Goal: Task Accomplishment & Management: Use online tool/utility

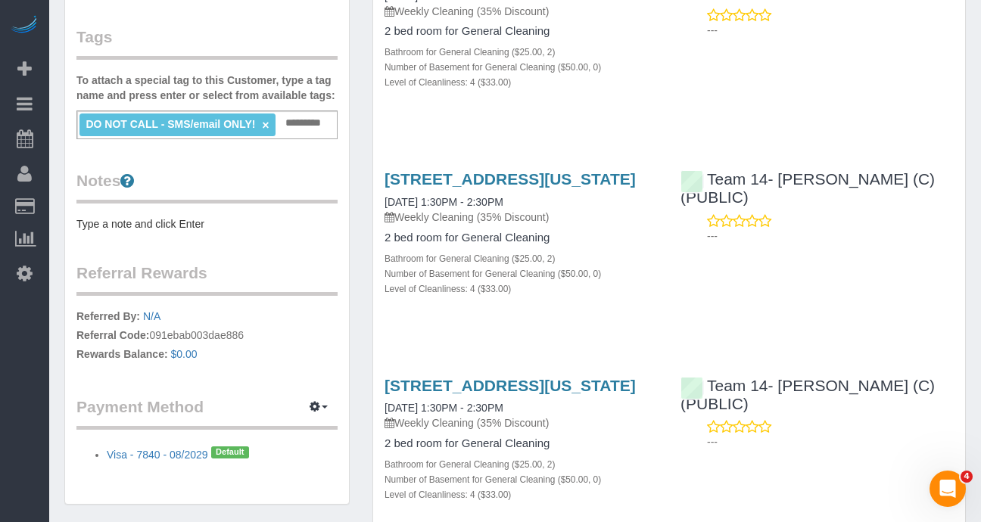
scroll to position [293, 0]
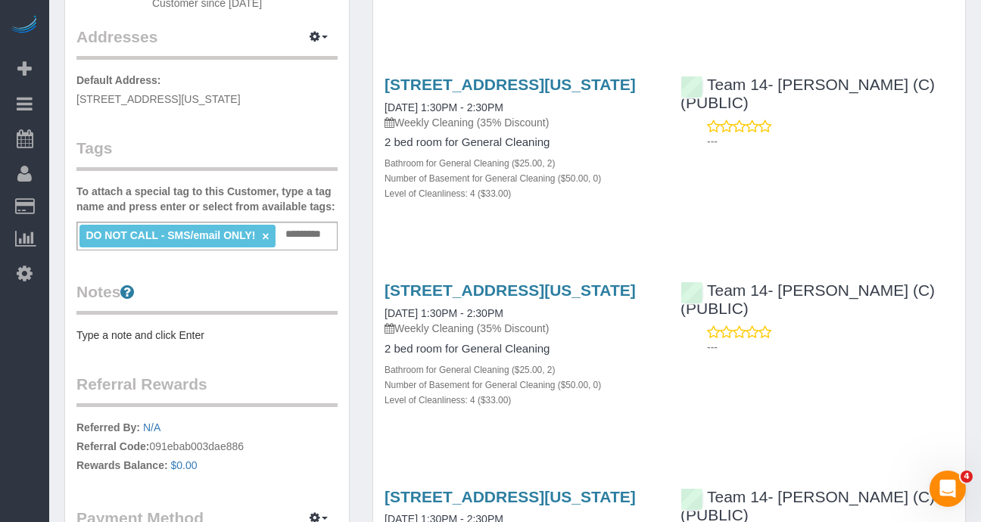
click at [290, 248] on div "DO NOT CALL - SMS/email ONLY! × Add a tag" at bounding box center [206, 236] width 261 height 29
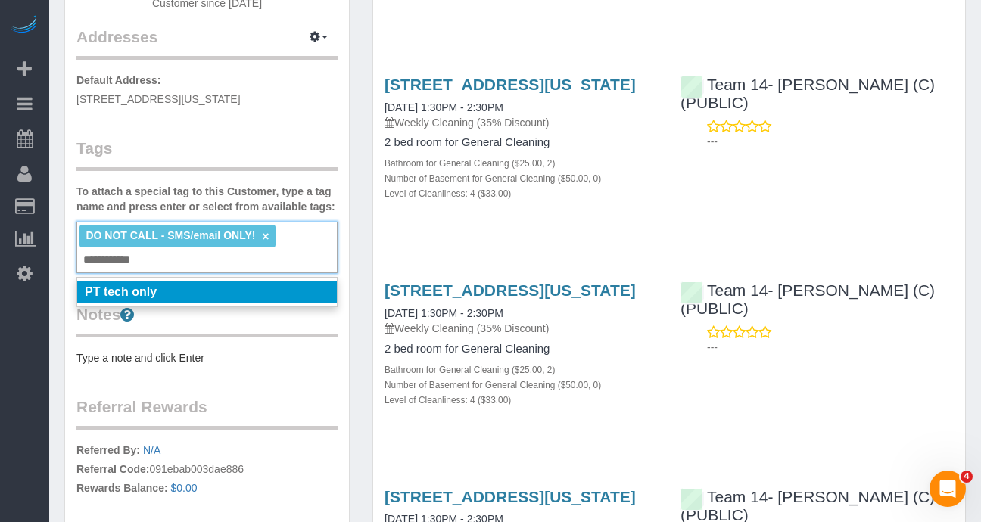
type input "**********"
click at [149, 298] on em "PT tech only" at bounding box center [121, 291] width 72 height 13
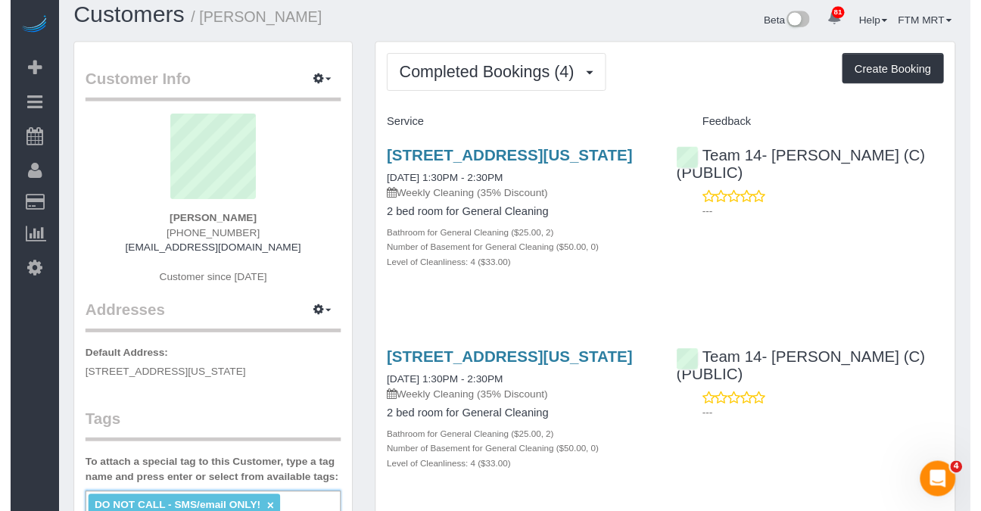
scroll to position [0, 0]
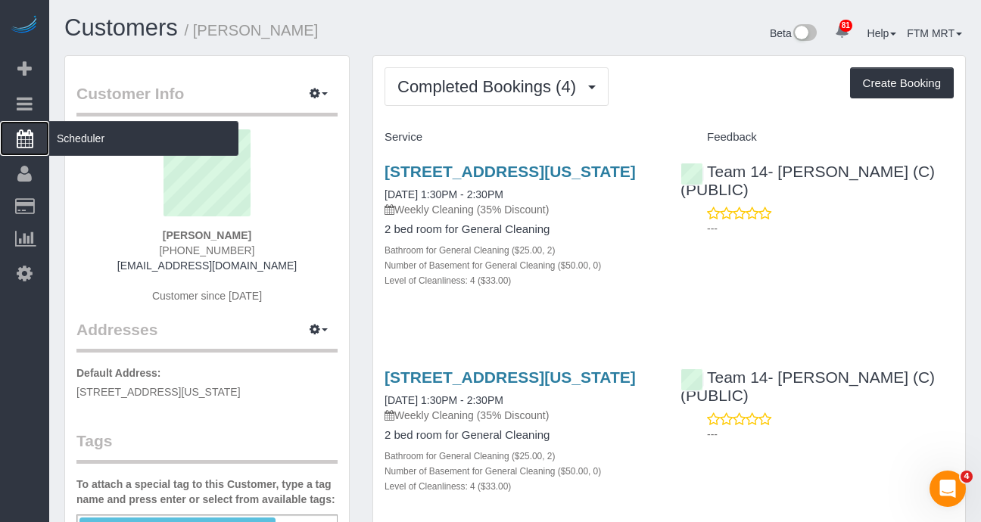
click at [117, 145] on span "Scheduler" at bounding box center [143, 138] width 189 height 35
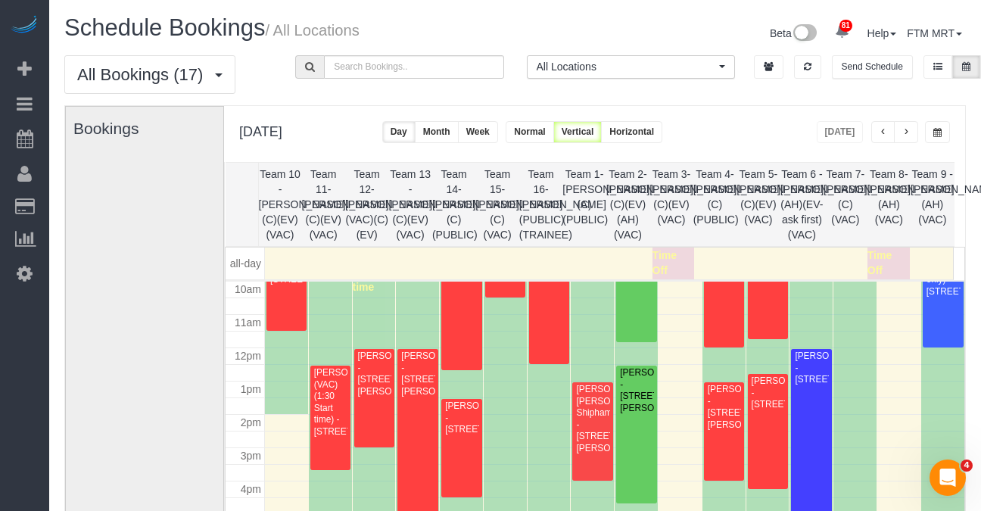
scroll to position [370, 0]
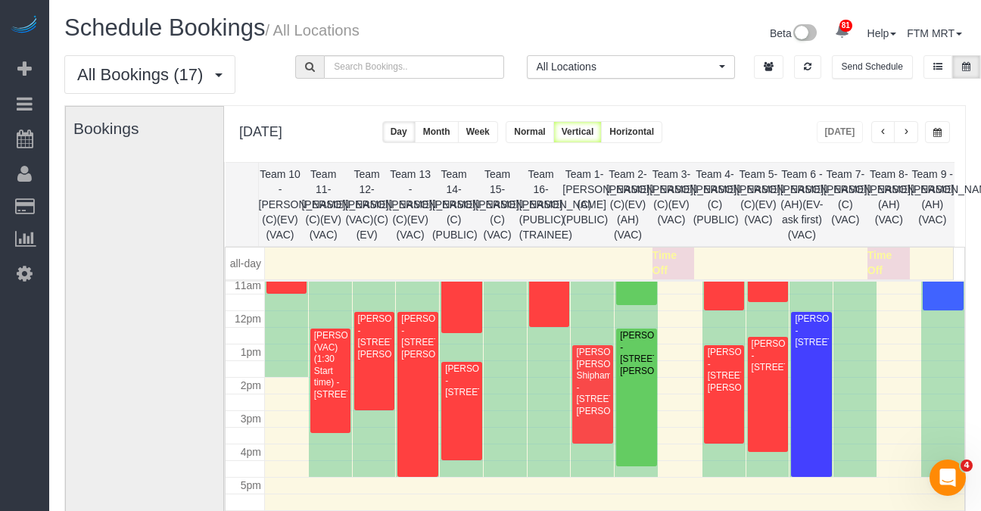
click at [904, 123] on button "button" at bounding box center [906, 132] width 24 height 22
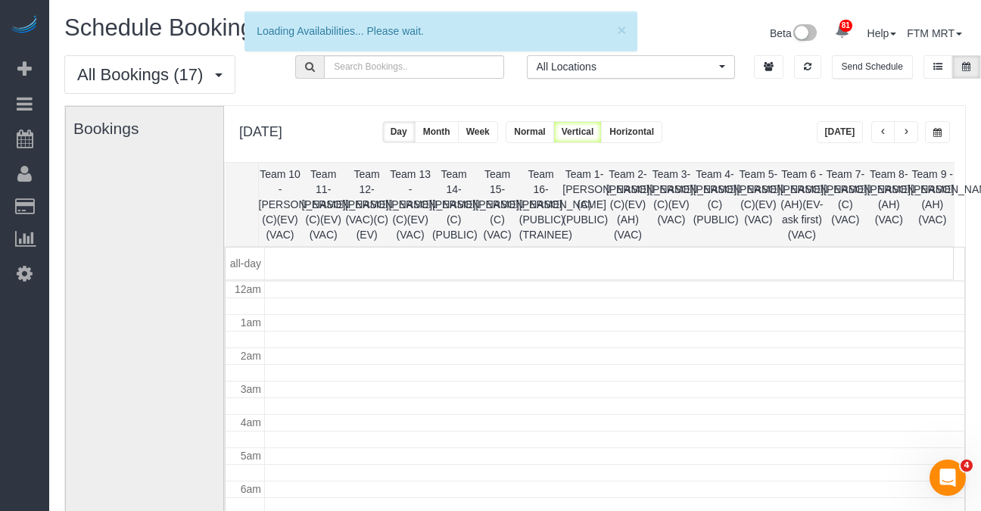
scroll to position [201, 0]
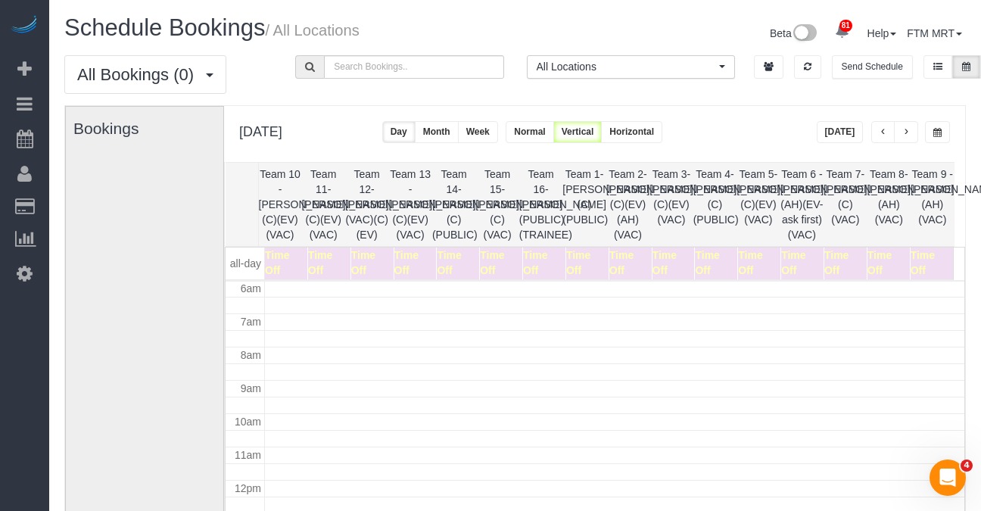
click at [888, 133] on button "button" at bounding box center [884, 132] width 24 height 22
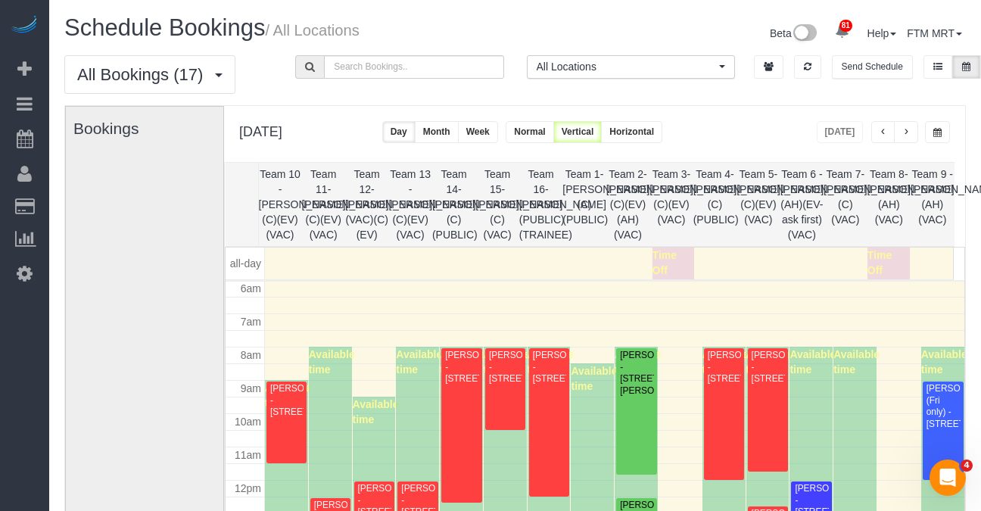
click at [888, 132] on button "button" at bounding box center [884, 132] width 24 height 22
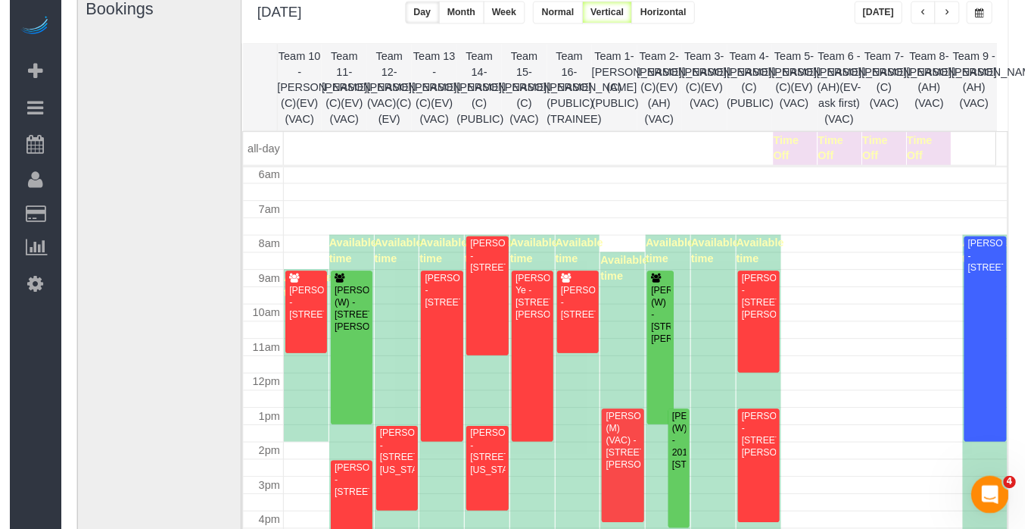
scroll to position [158, 0]
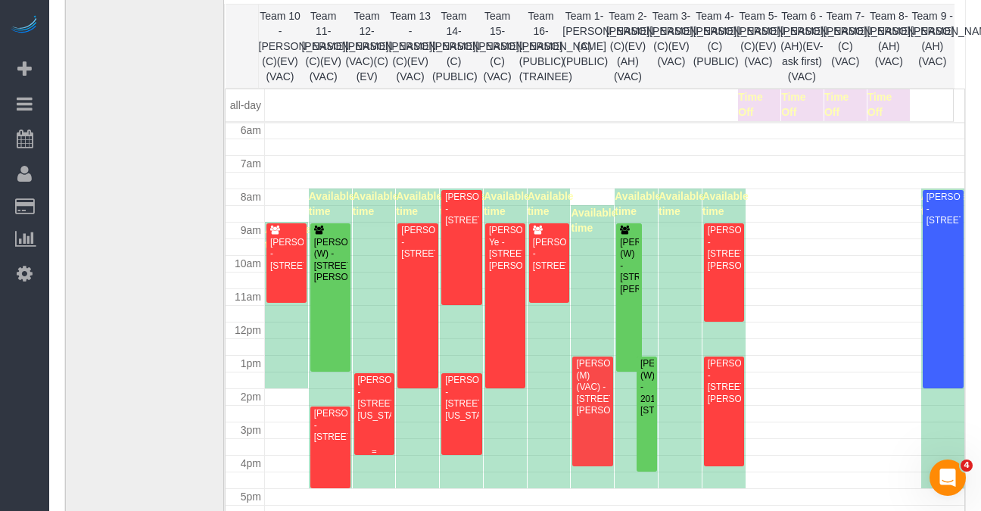
click at [363, 412] on div "[PERSON_NAME] - [STREET_ADDRESS][US_STATE]" at bounding box center [374, 398] width 34 height 47
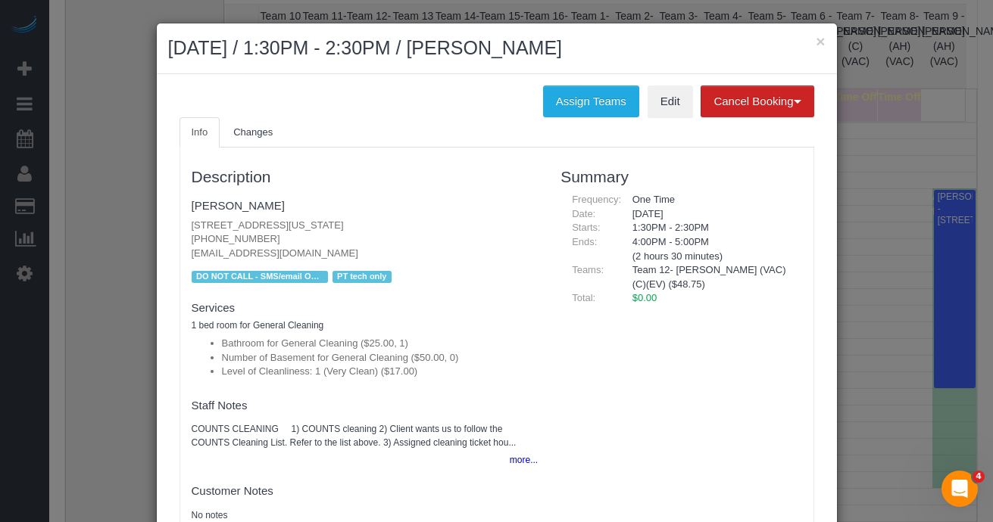
drag, startPoint x: 446, startPoint y: 223, endPoint x: 173, endPoint y: 224, distance: 272.6
click at [179, 224] on div "Description [PERSON_NAME] [STREET_ADDRESS][US_STATE] [PHONE_NUMBER] [EMAIL_ADDR…" at bounding box center [496, 339] width 635 height 383
copy p "[STREET_ADDRESS][US_STATE]"
